Goal: Task Accomplishment & Management: Manage account settings

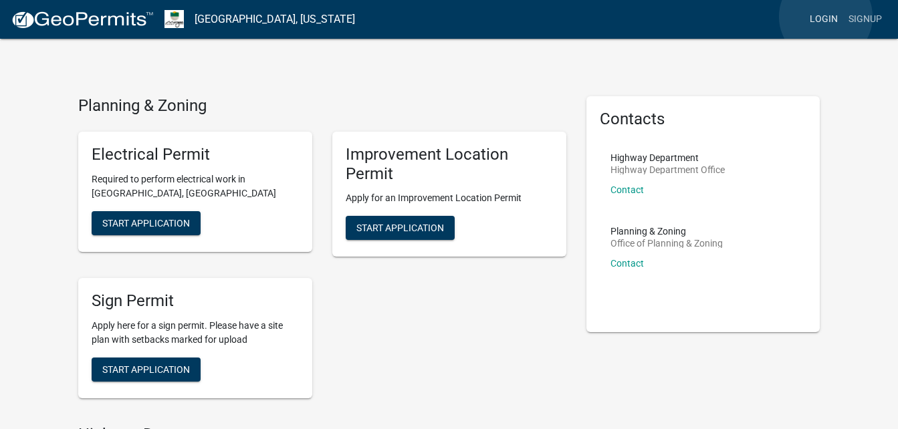
click at [826, 17] on link "Login" at bounding box center [823, 19] width 39 height 25
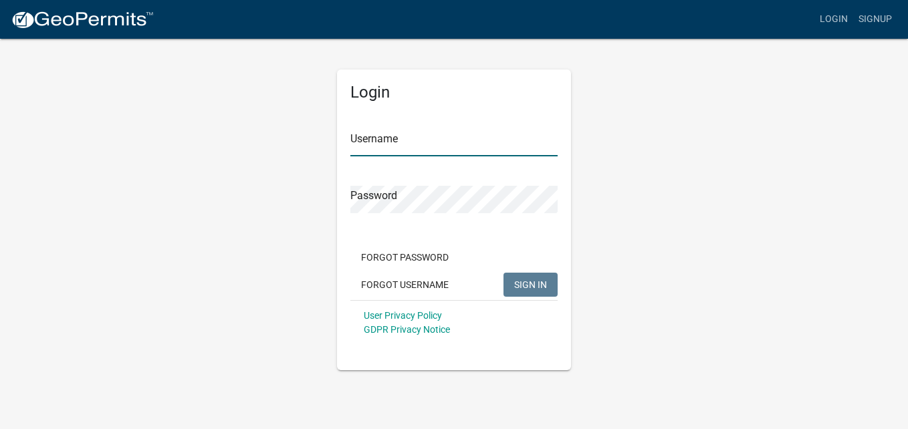
type input "GaskinsT"
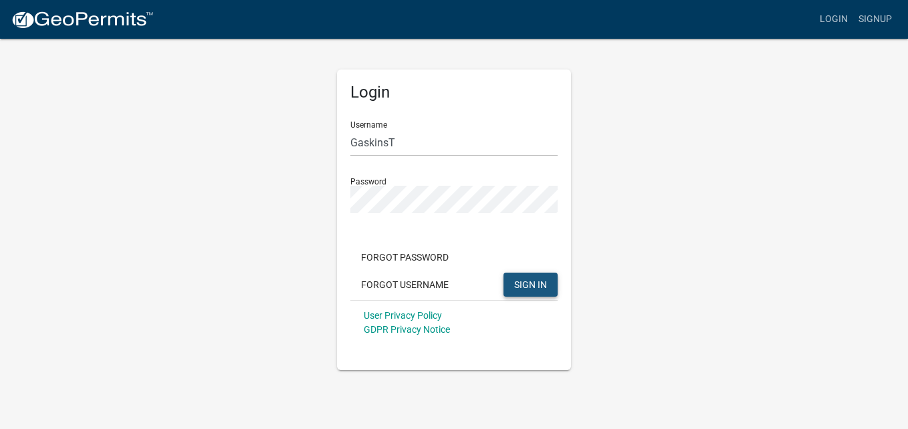
click at [518, 287] on span "SIGN IN" at bounding box center [530, 284] width 33 height 11
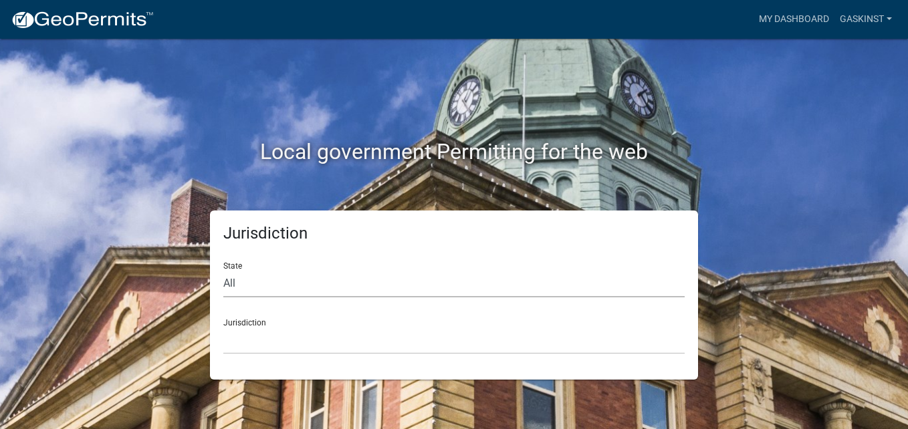
click at [240, 286] on select "All [US_STATE] [US_STATE] [US_STATE] [US_STATE] [US_STATE] [US_STATE] [US_STATE…" at bounding box center [453, 283] width 461 height 27
click at [223, 270] on select "All [US_STATE] [US_STATE] [US_STATE] [US_STATE] [US_STATE] [US_STATE] [US_STATE…" at bounding box center [453, 283] width 461 height 27
click at [249, 327] on select "[GEOGRAPHIC_DATA], [US_STATE] [GEOGRAPHIC_DATA], [US_STATE] [GEOGRAPHIC_DATA], …" at bounding box center [453, 340] width 461 height 27
click at [762, 164] on h2 "Local government Permitting for the web" at bounding box center [454, 151] width 742 height 25
click at [260, 284] on select "All [US_STATE] [US_STATE] [US_STATE] [US_STATE] [US_STATE] [US_STATE] [US_STATE…" at bounding box center [453, 283] width 461 height 27
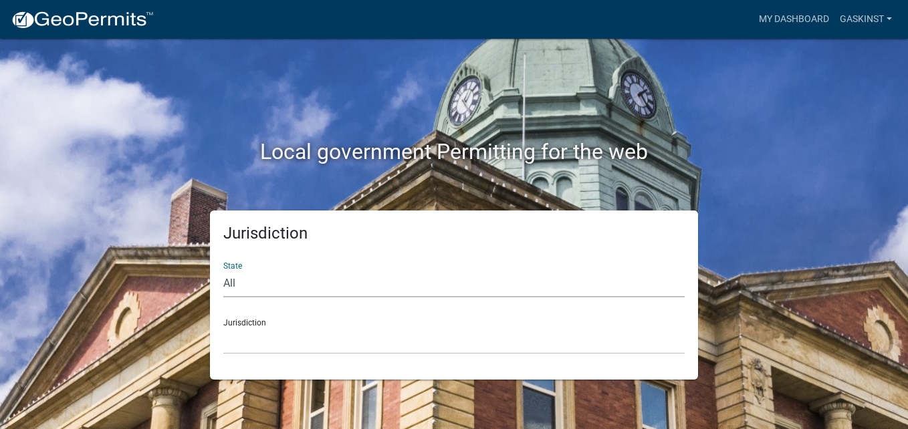
click at [223, 270] on select "All [US_STATE] [US_STATE] [US_STATE] [US_STATE] [US_STATE] [US_STATE] [US_STATE…" at bounding box center [453, 283] width 461 height 27
click at [269, 285] on select "All [US_STATE] [US_STATE] [US_STATE] [US_STATE] [US_STATE] [US_STATE] [US_STATE…" at bounding box center [453, 283] width 461 height 27
select select "[US_STATE]"
click at [223, 270] on select "All [US_STATE] [US_STATE] [US_STATE] [US_STATE] [US_STATE] [US_STATE] [US_STATE…" at bounding box center [453, 283] width 461 height 27
click at [421, 328] on select "City of [GEOGRAPHIC_DATA], [US_STATE] City of [GEOGRAPHIC_DATA], [US_STATE] Cit…" at bounding box center [453, 340] width 461 height 27
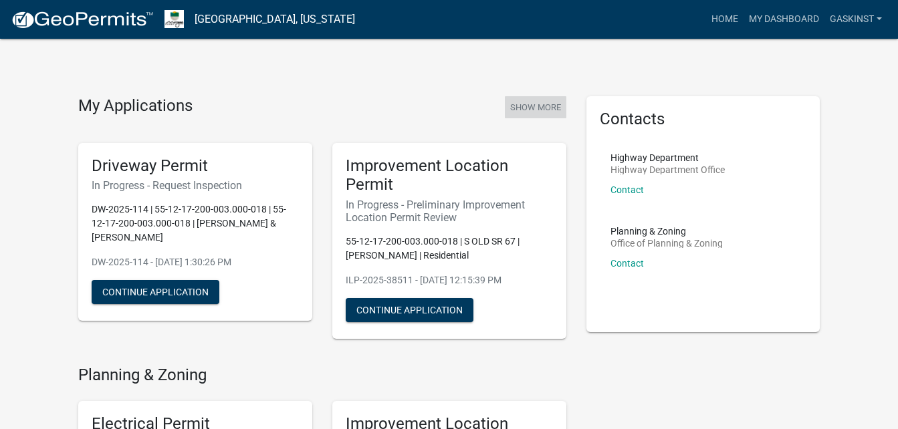
click at [539, 105] on button "Show More" at bounding box center [536, 107] width 62 height 22
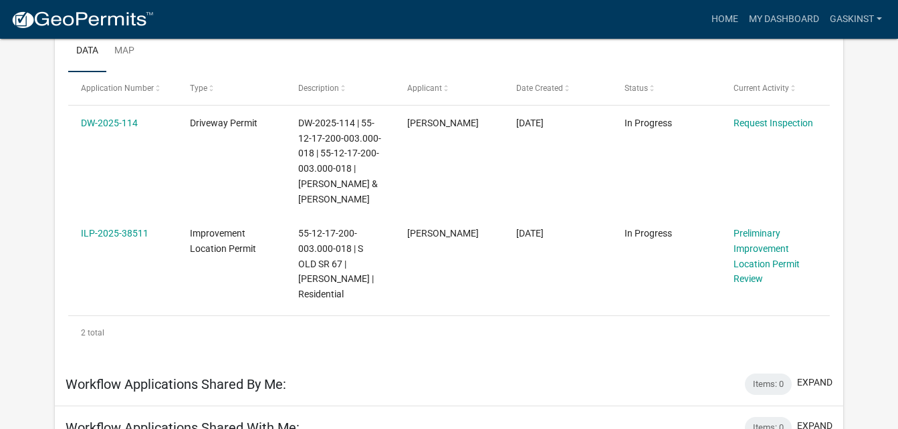
scroll to position [211, 0]
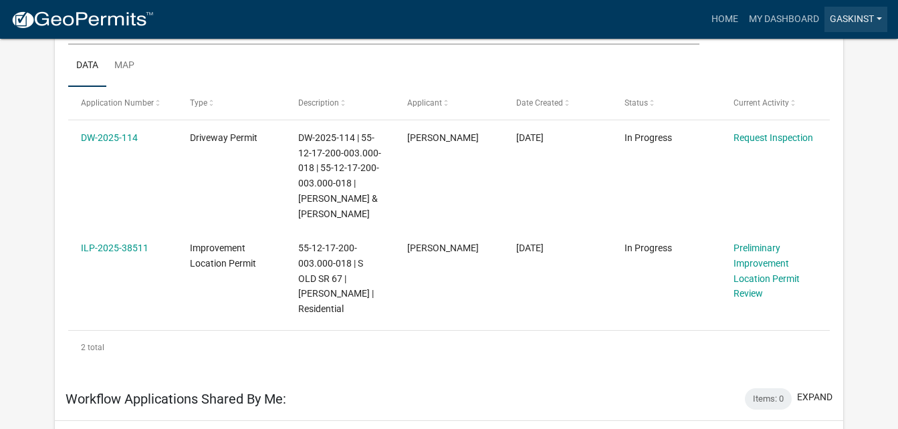
click at [876, 17] on link "GaskinsT" at bounding box center [855, 19] width 63 height 25
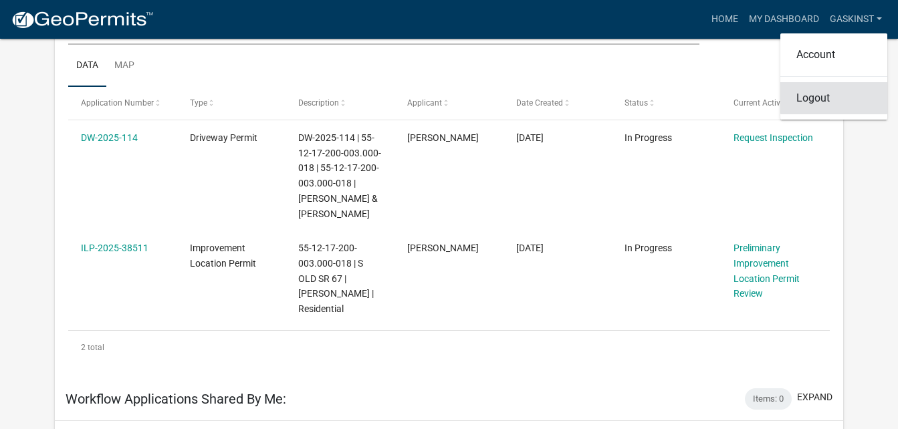
click at [813, 101] on link "Logout" at bounding box center [833, 98] width 107 height 32
